Goal: Information Seeking & Learning: Learn about a topic

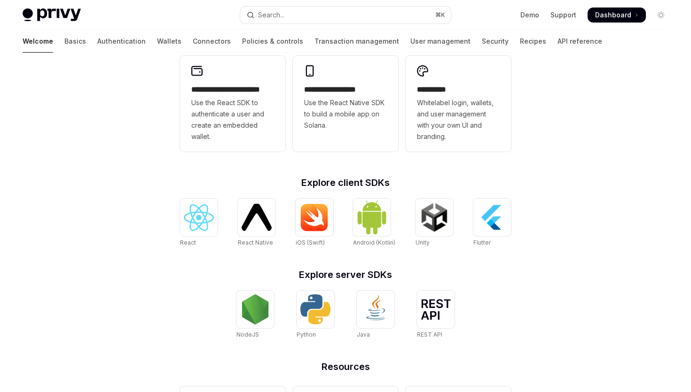
scroll to position [224, 0]
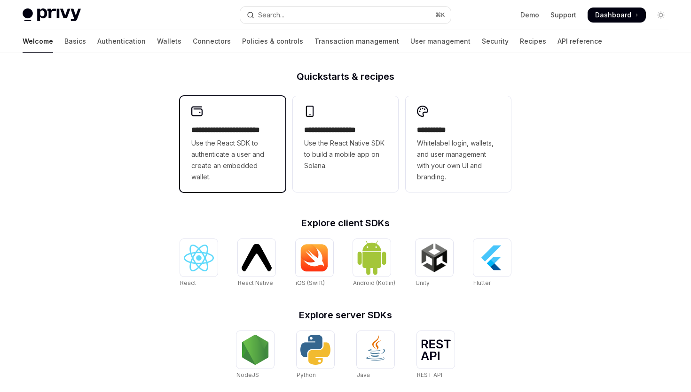
click at [237, 152] on span "Use the React SDK to authenticate a user and create an embedded wallet." at bounding box center [232, 160] width 83 height 45
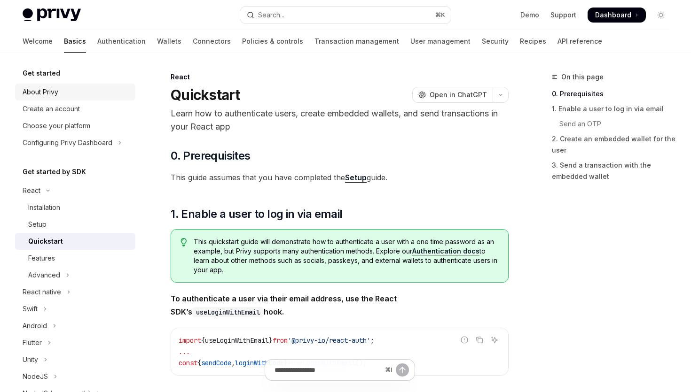
click at [76, 92] on div "About Privy" at bounding box center [76, 91] width 107 height 11
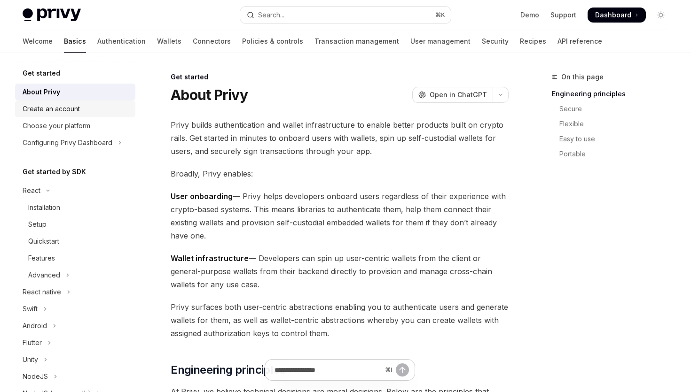
click at [74, 110] on div "Create an account" at bounding box center [51, 108] width 57 height 11
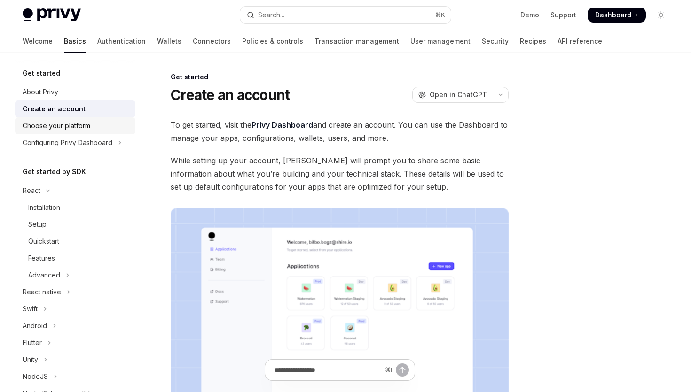
click at [76, 132] on link "Choose your platform" at bounding box center [75, 126] width 120 height 17
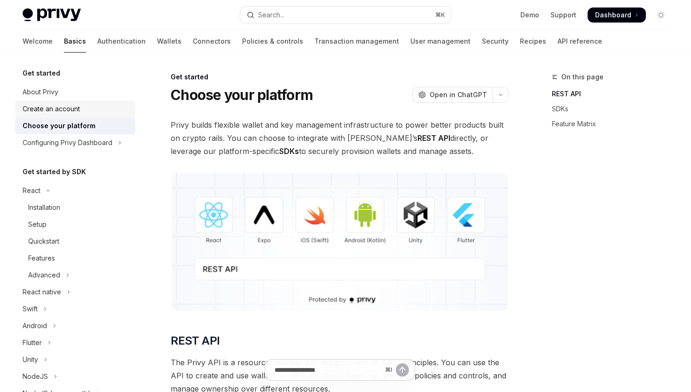
click at [81, 109] on div "Create an account" at bounding box center [76, 108] width 107 height 11
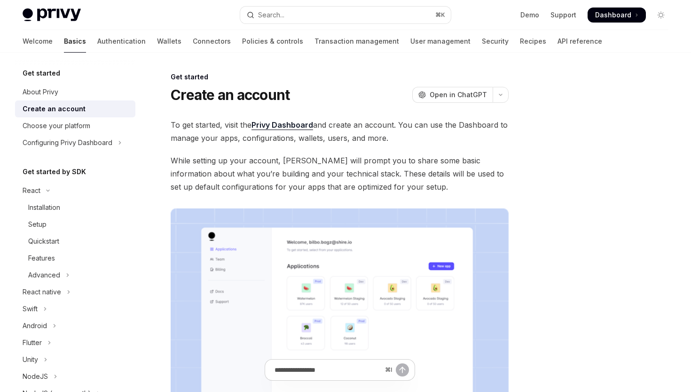
drag, startPoint x: 298, startPoint y: 125, endPoint x: 72, endPoint y: 208, distance: 240.5
click at [77, 118] on link "Choose your platform" at bounding box center [75, 126] width 120 height 17
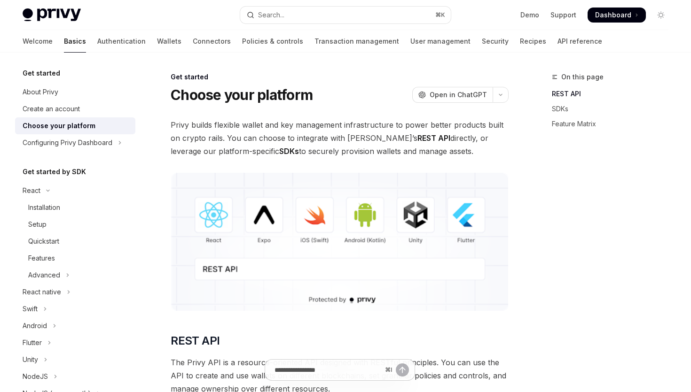
click at [71, 155] on div "Get started About Privy Create an account Choose your platform Configuring Priv…" at bounding box center [75, 334] width 120 height 532
click at [74, 145] on div "Configuring Privy Dashboard" at bounding box center [68, 142] width 90 height 11
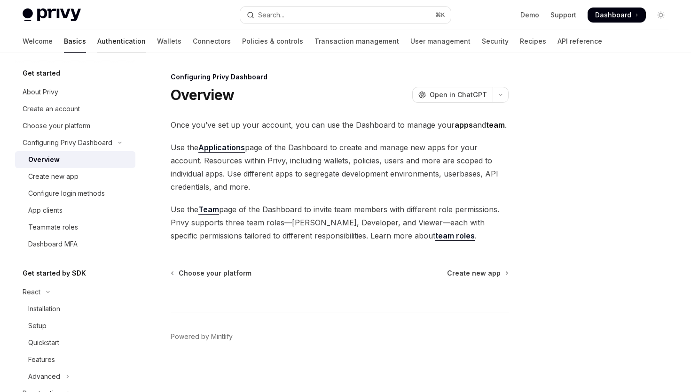
click at [97, 47] on link "Authentication" at bounding box center [121, 41] width 48 height 23
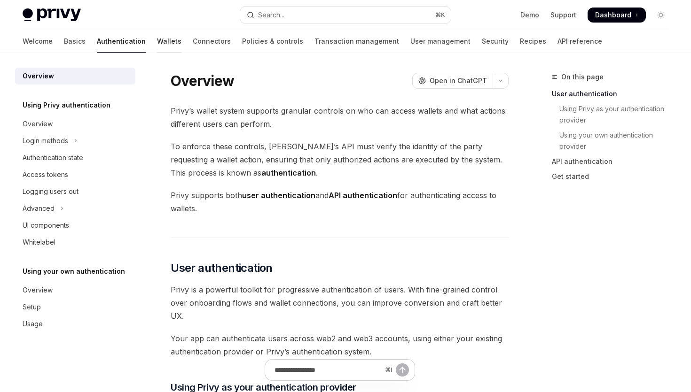
click at [157, 39] on link "Wallets" at bounding box center [169, 41] width 24 height 23
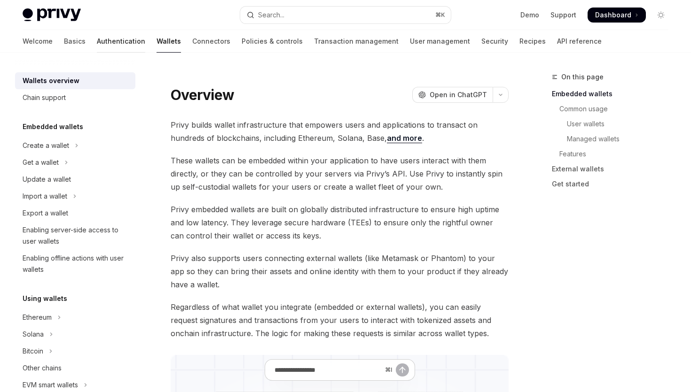
click at [97, 43] on link "Authentication" at bounding box center [121, 41] width 48 height 23
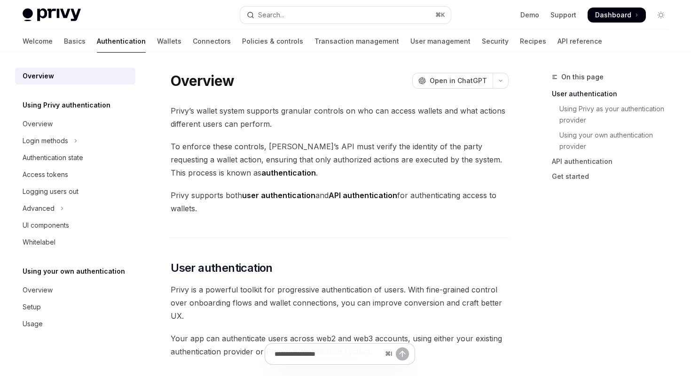
type textarea "*"
